Goal: Information Seeking & Learning: Understand process/instructions

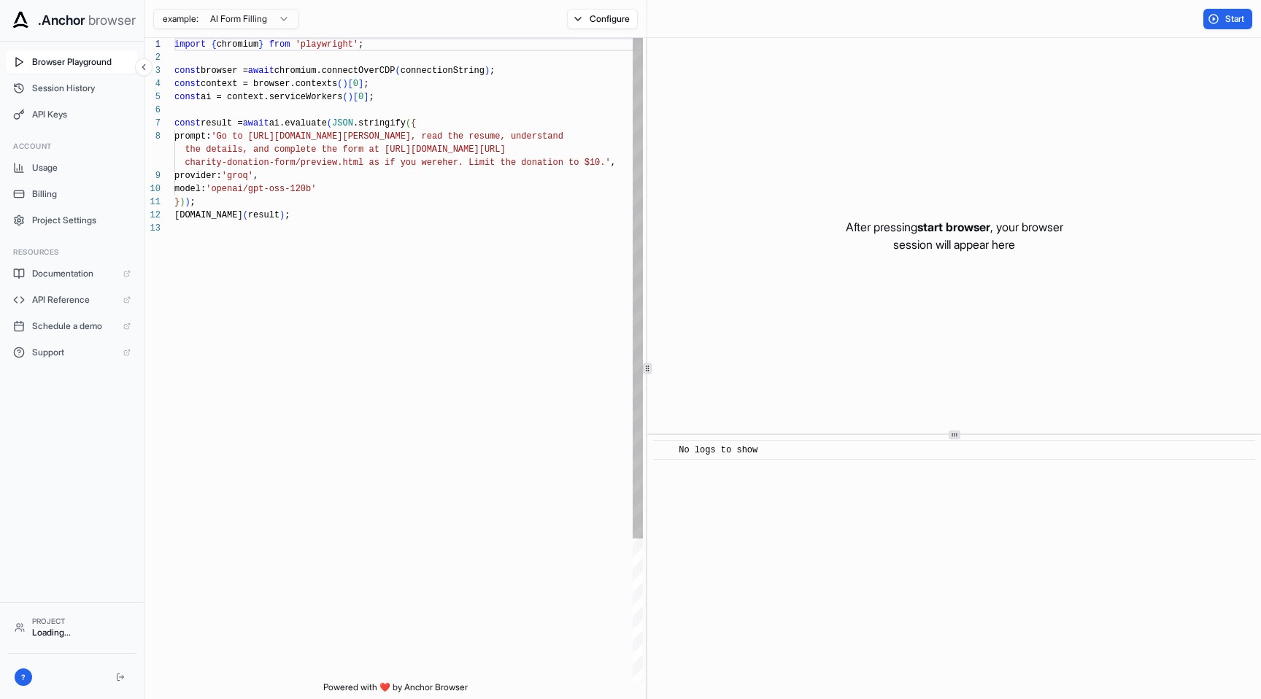
scroll to position [105, 0]
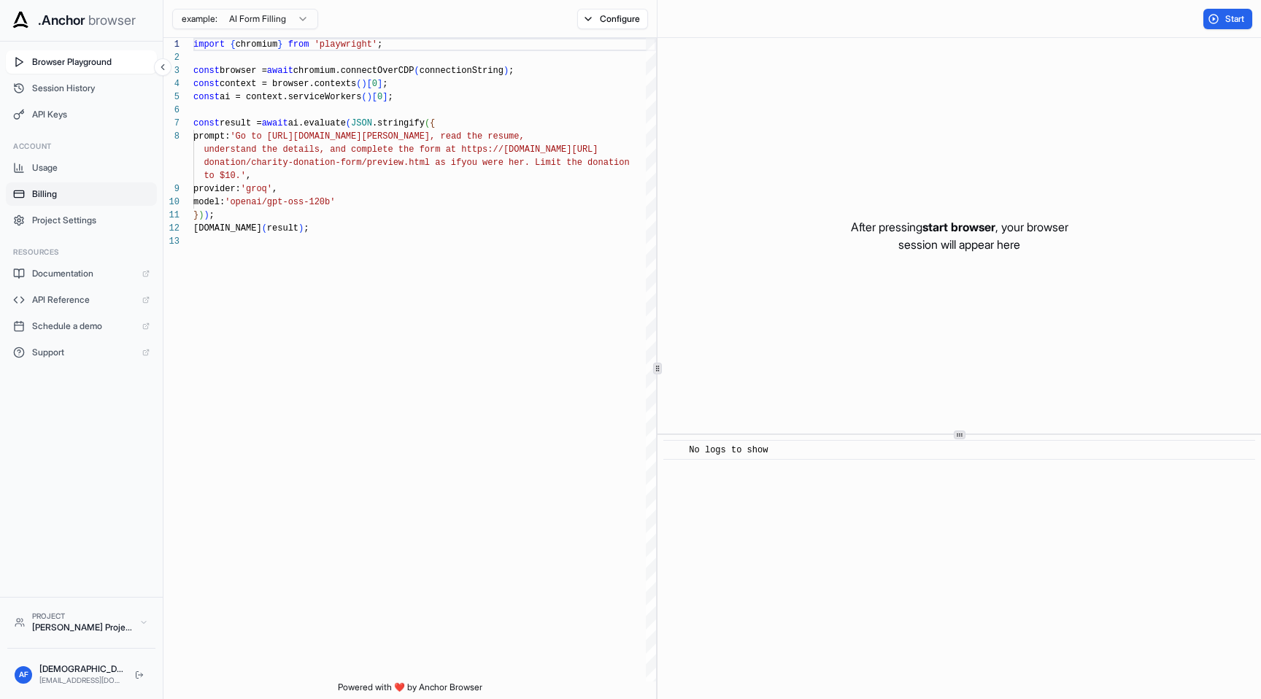
click at [63, 193] on span "Billing" at bounding box center [90, 194] width 117 height 12
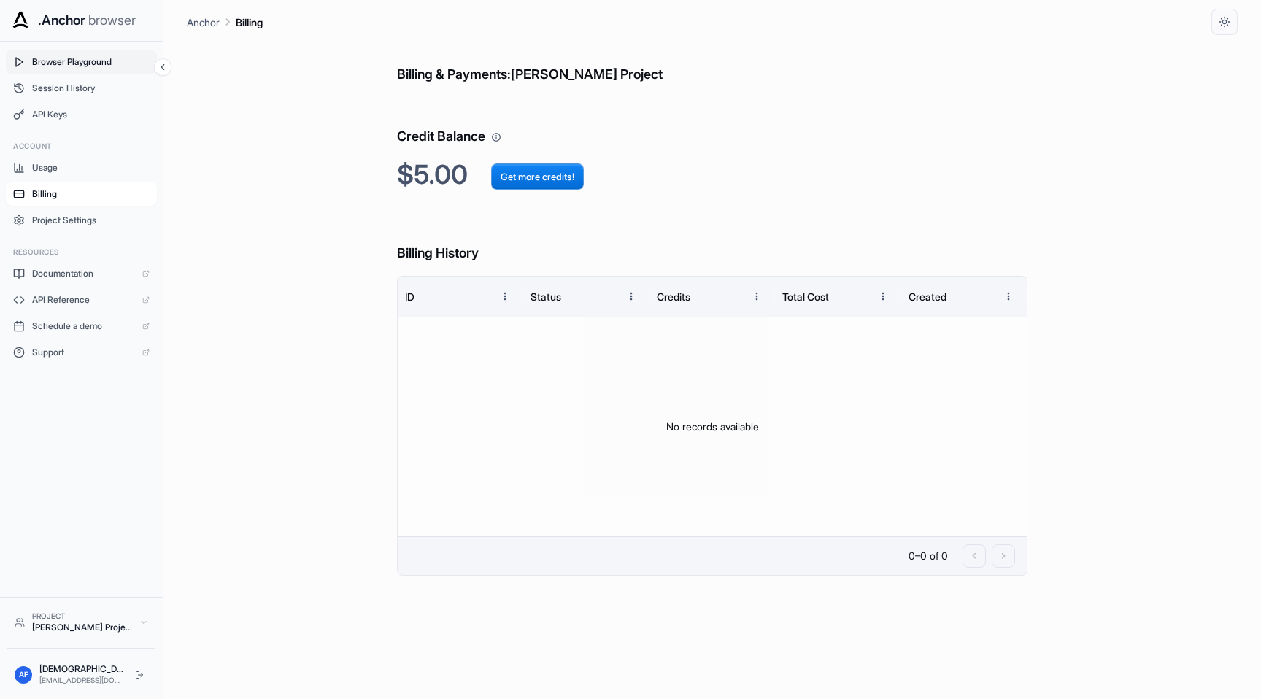
click at [88, 59] on span "Browser Playground" at bounding box center [90, 62] width 117 height 12
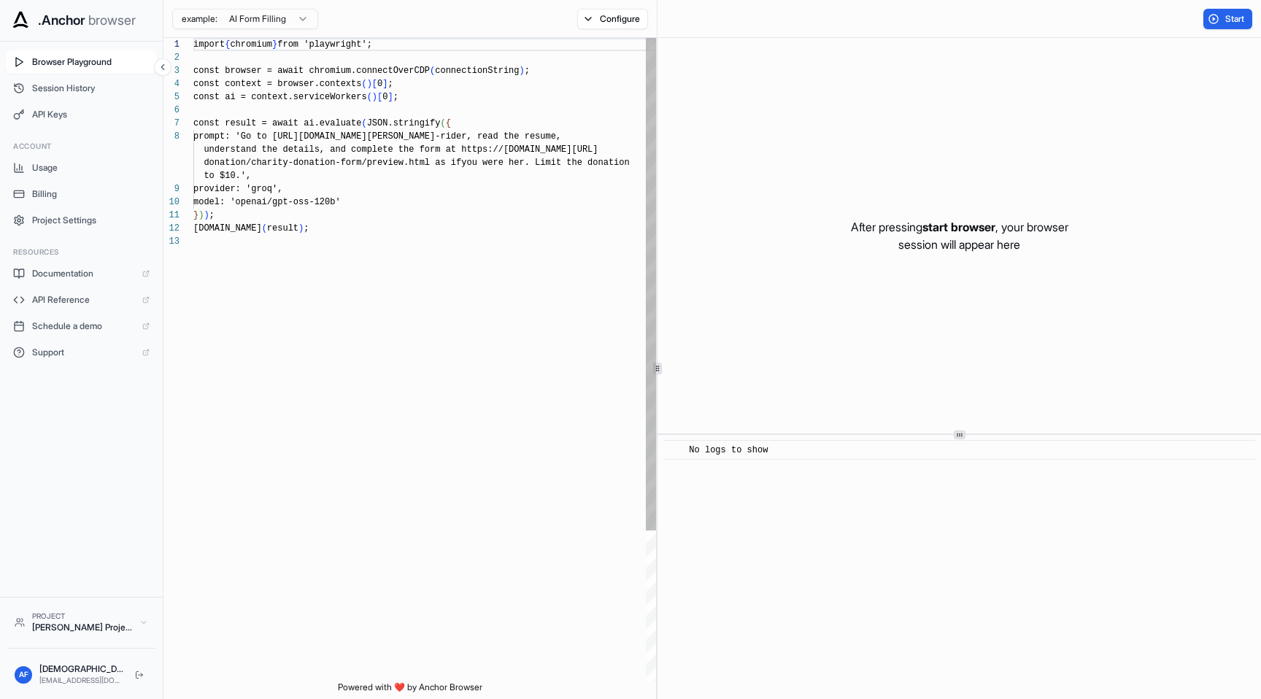
scroll to position [92, 0]
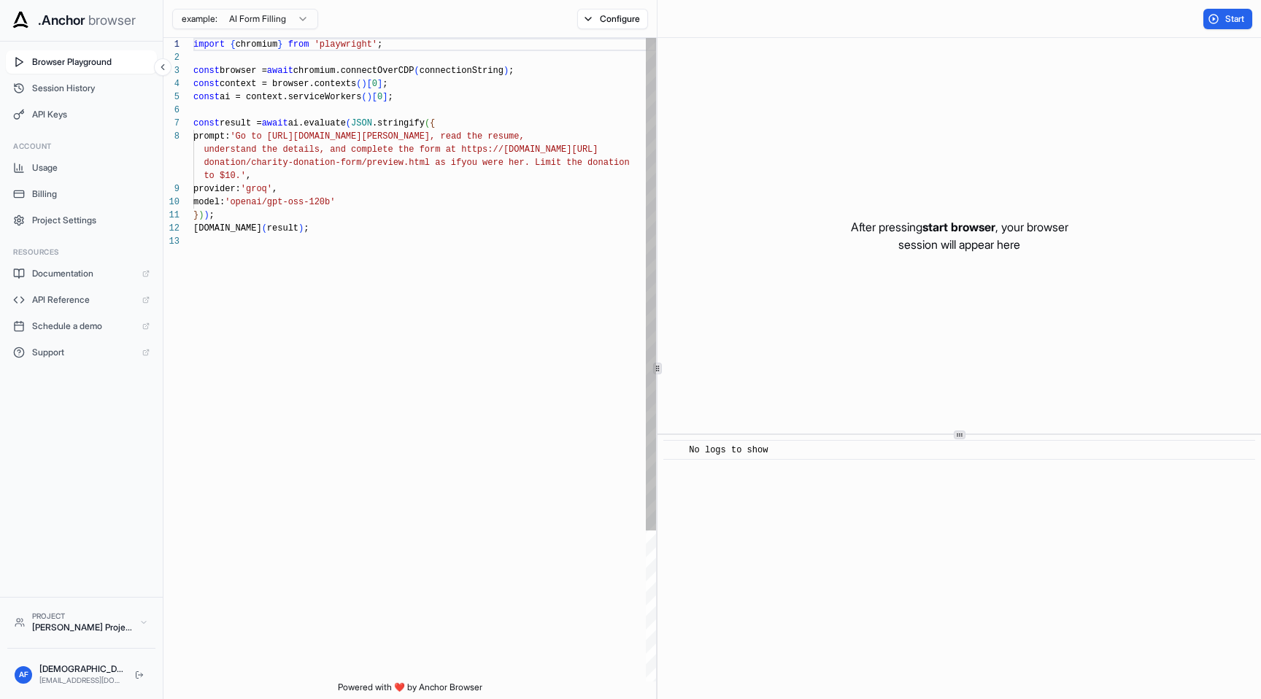
type textarea "**********"
click at [325, 234] on div "import { chromium } from 'playwright' ; const browser = await chromium.connectO…" at bounding box center [424, 458] width 463 height 841
click at [107, 169] on span "Usage" at bounding box center [90, 168] width 117 height 12
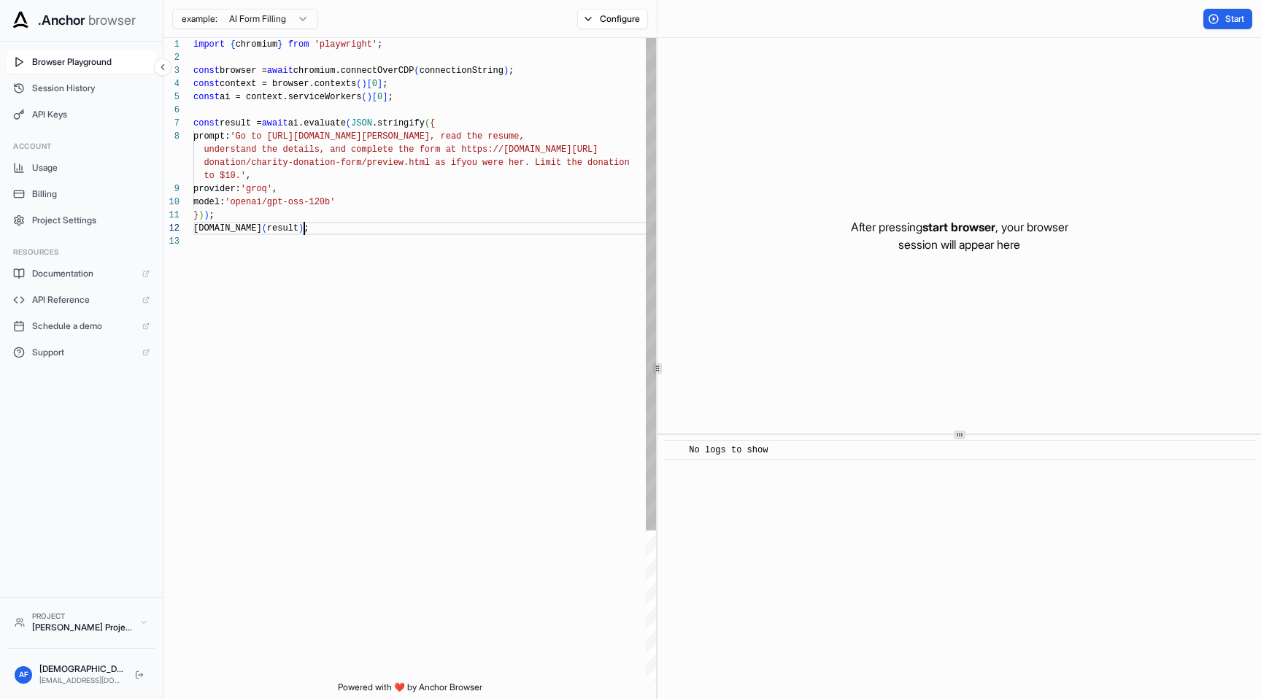
click at [322, 231] on div "import { chromium } from 'playwright' ; const browser = await chromium.connectO…" at bounding box center [424, 458] width 463 height 841
click at [268, 26] on html ".Anchor browser Browser Playground Session History API Keys Account Usage Billi…" at bounding box center [630, 349] width 1261 height 699
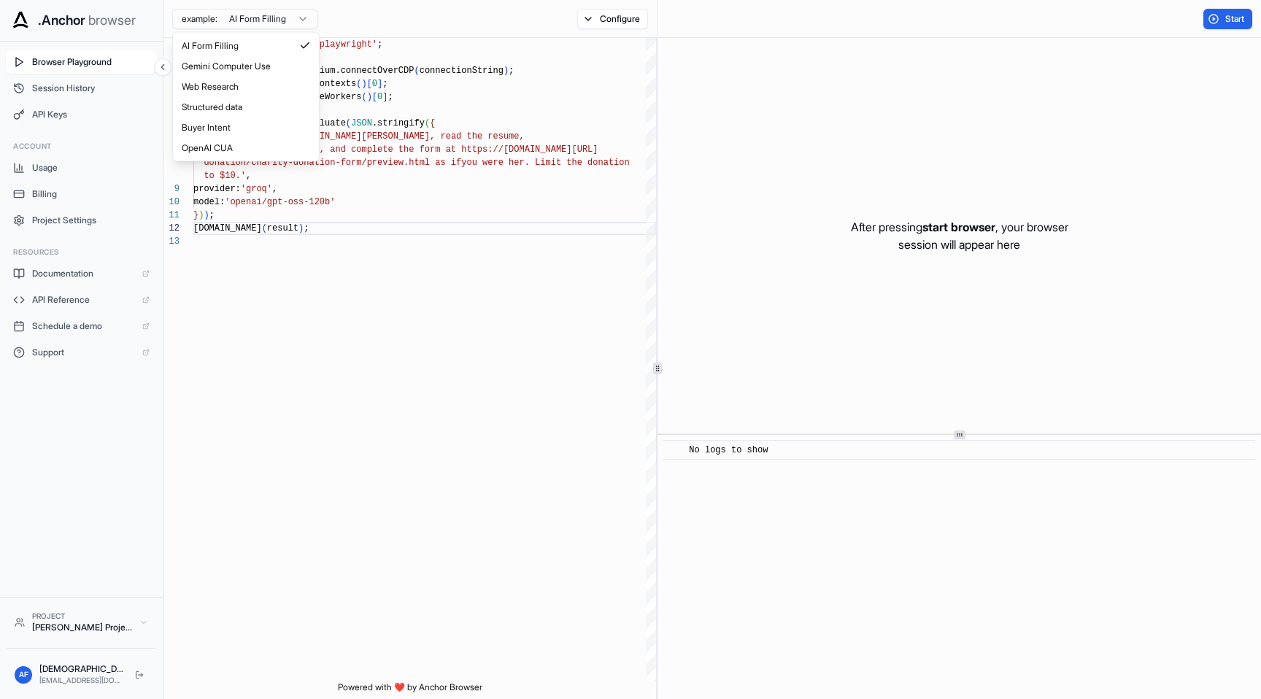
scroll to position [0, 0]
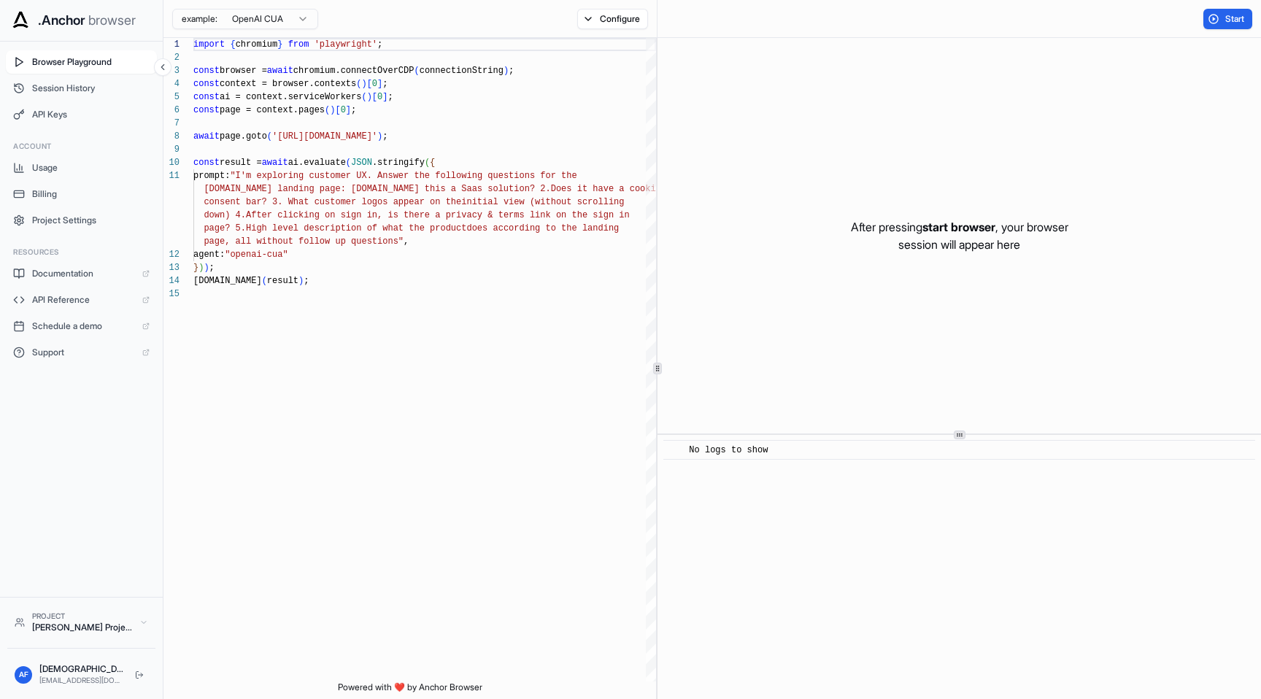
click at [311, 29] on div "example: OpenAI CUA" at bounding box center [240, 19] width 155 height 26
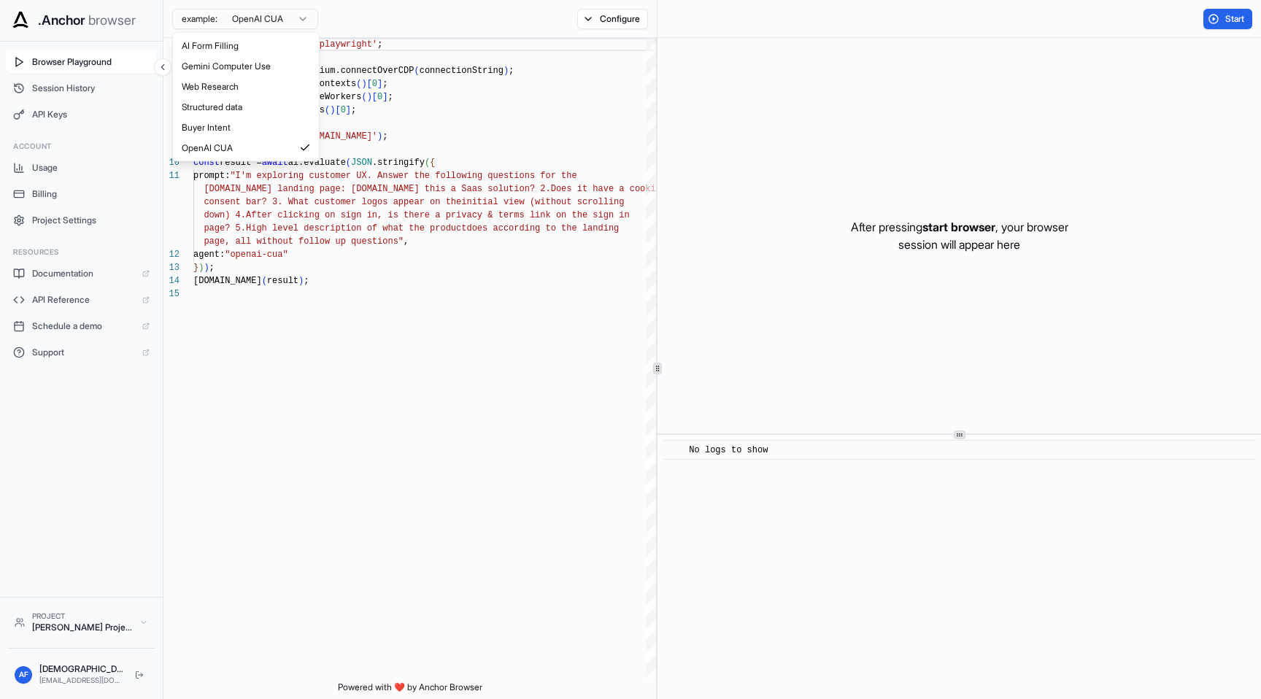
click at [309, 23] on html ".Anchor browser Browser Playground Session History API Keys Account Usage Billi…" at bounding box center [630, 349] width 1261 height 699
type textarea "**********"
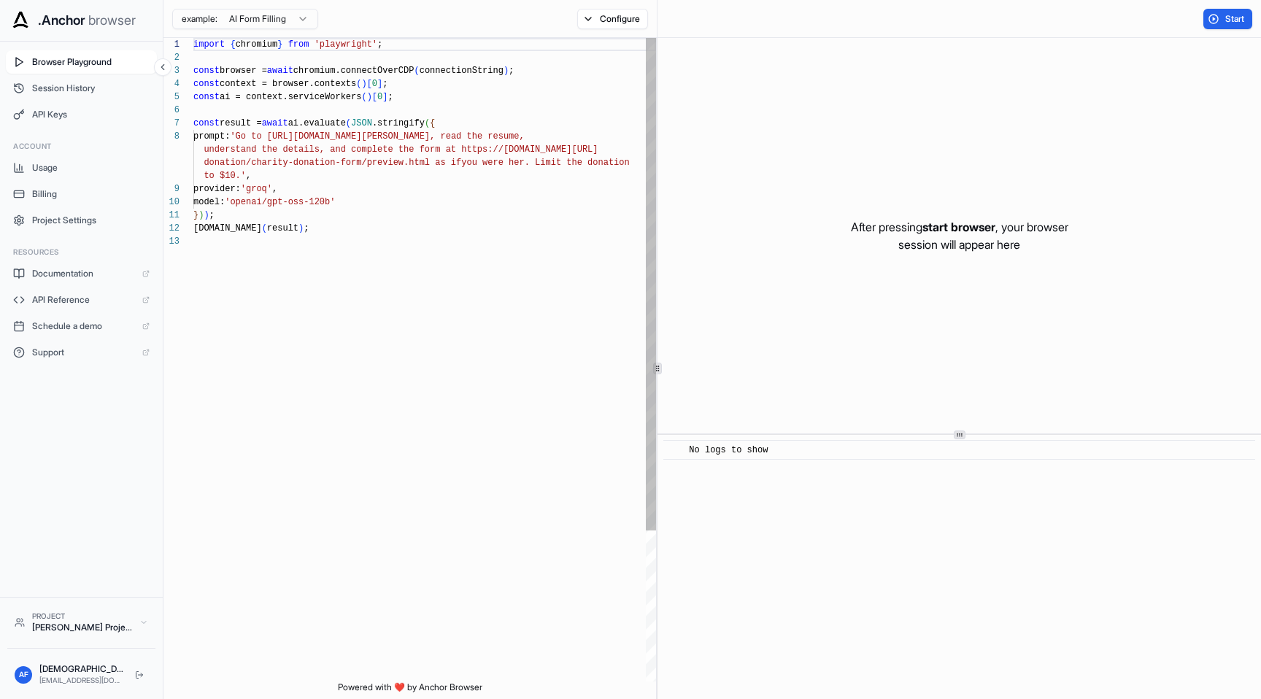
scroll to position [92, 0]
click at [43, 297] on span "API Reference" at bounding box center [83, 300] width 103 height 12
